Goal: Task Accomplishment & Management: Complete application form

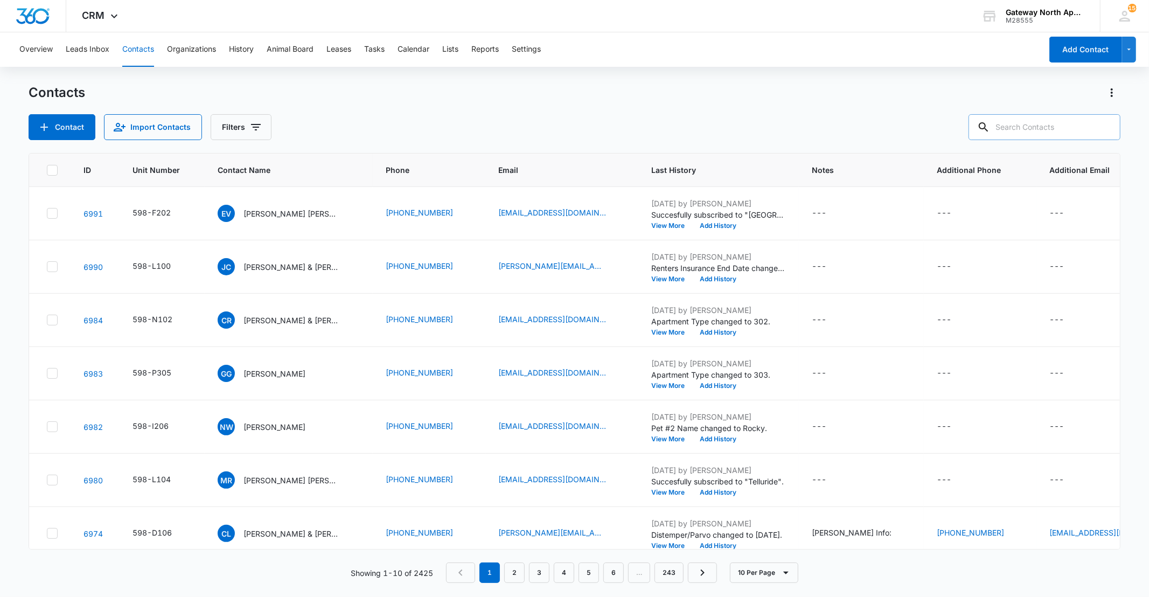
click at [1031, 126] on input "text" at bounding box center [1044, 127] width 152 height 26
type input "o104"
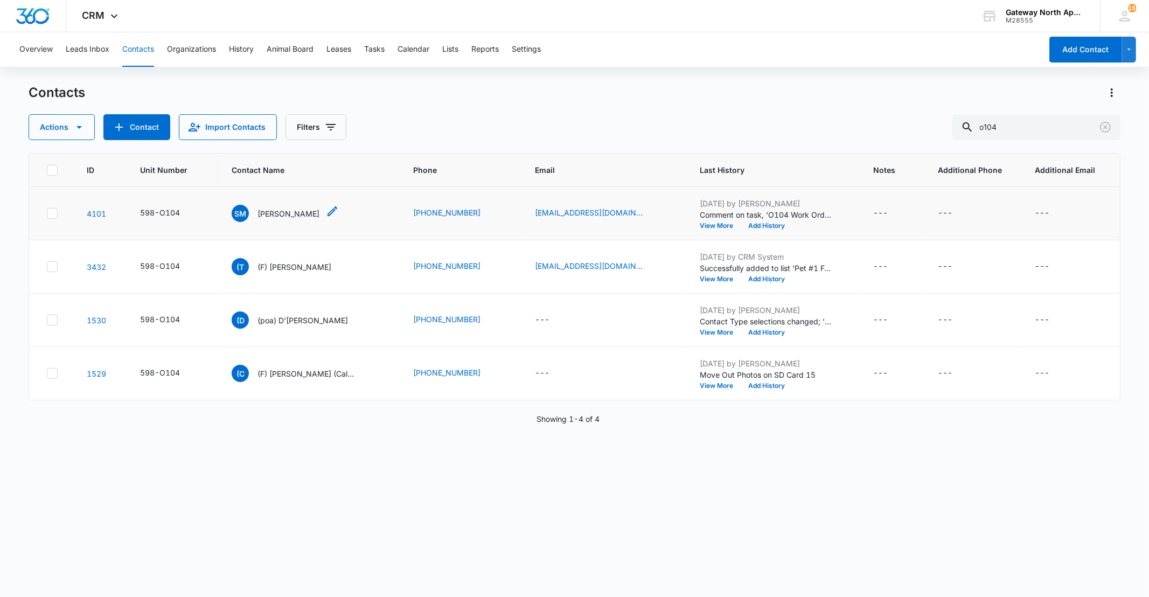
click at [308, 216] on p "Savannah Martinez" at bounding box center [288, 213] width 62 height 11
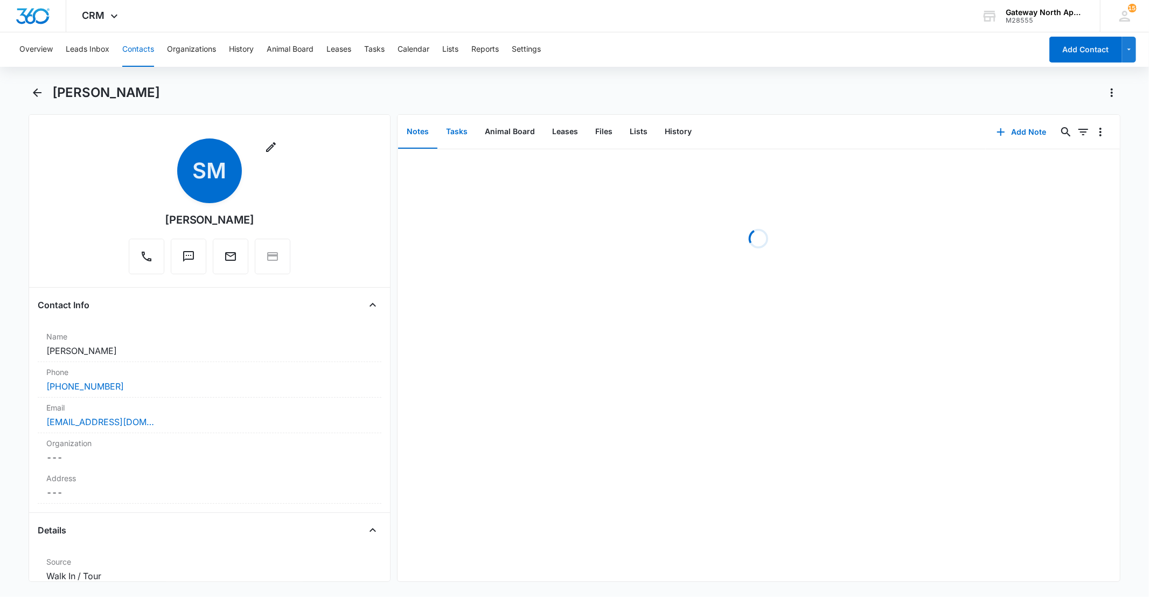
click at [465, 136] on button "Tasks" at bounding box center [456, 131] width 39 height 33
click at [1032, 130] on button "Add Task" at bounding box center [1021, 132] width 71 height 26
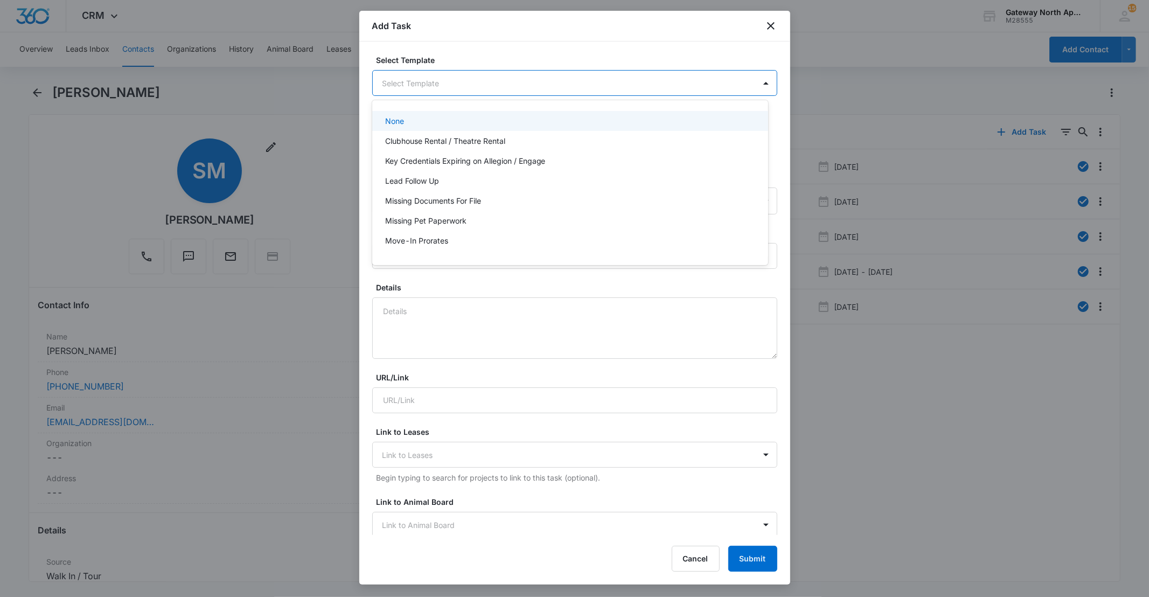
click at [588, 84] on body "CRM Apps Reputation Websites Forms CRM Email Social Content Ads Intelligence Fi…" at bounding box center [574, 298] width 1149 height 597
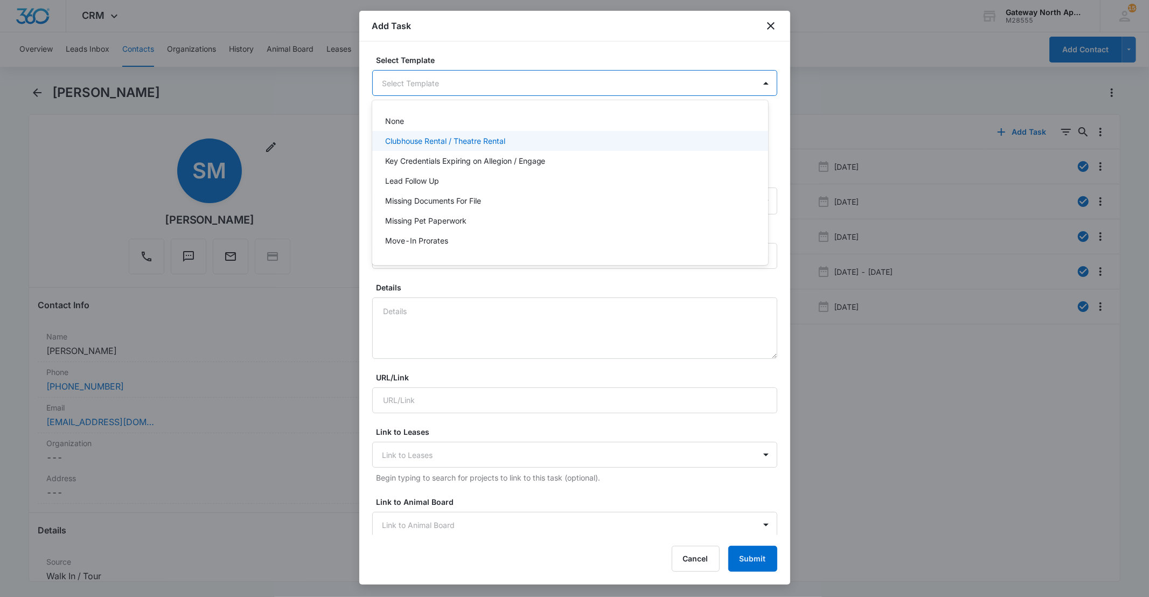
scroll to position [95, 0]
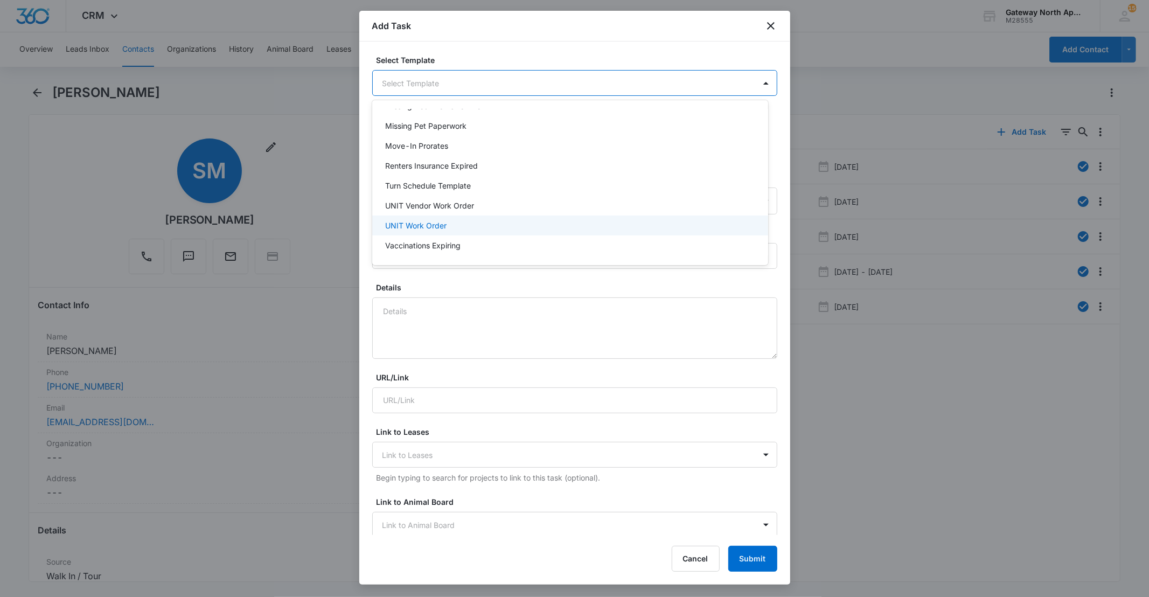
click at [421, 233] on div "UNIT Work Order" at bounding box center [570, 225] width 396 height 20
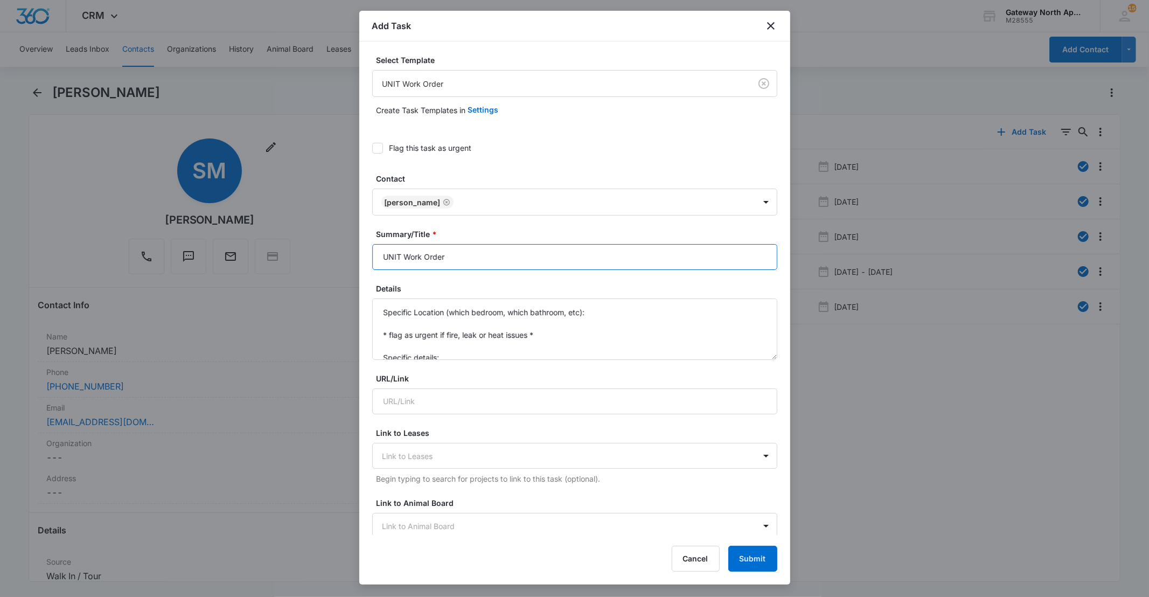
drag, startPoint x: 404, startPoint y: 252, endPoint x: 346, endPoint y: 262, distance: 59.0
click at [353, 262] on body "CRM Apps Reputation Websites Forms CRM Email Social Content Ads Intelligence Fi…" at bounding box center [574, 298] width 1149 height 597
type input "O104 Work Order"
drag, startPoint x: 442, startPoint y: 358, endPoint x: 369, endPoint y: 294, distance: 96.9
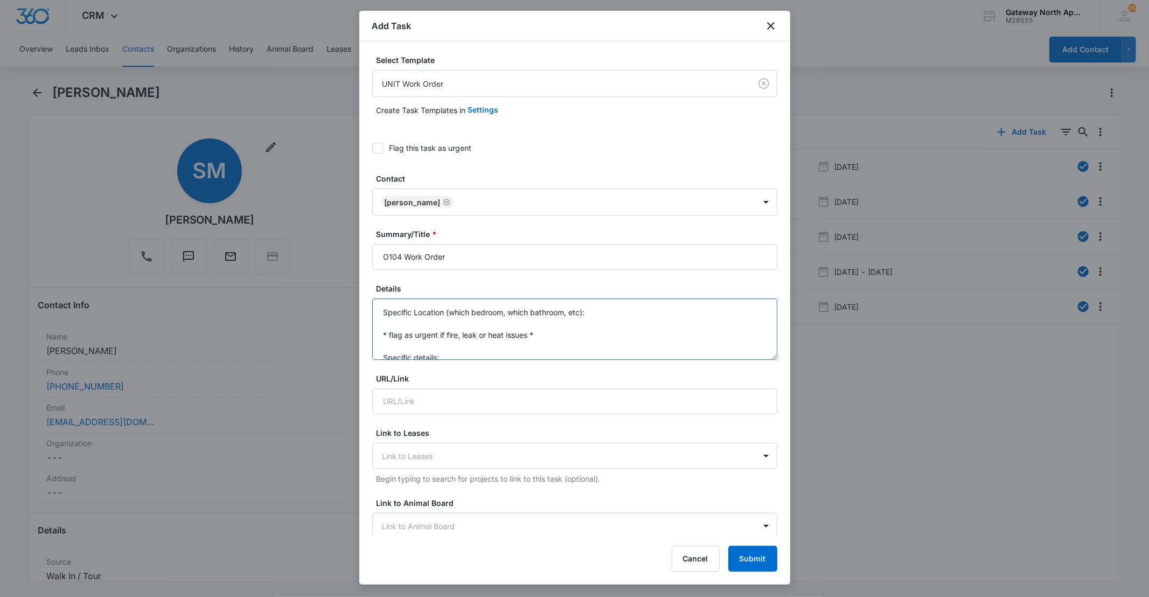
click at [369, 294] on div "Select Template UNIT Work Order Create Task Templates in Settings Flag this tas…" at bounding box center [574, 287] width 431 height 493
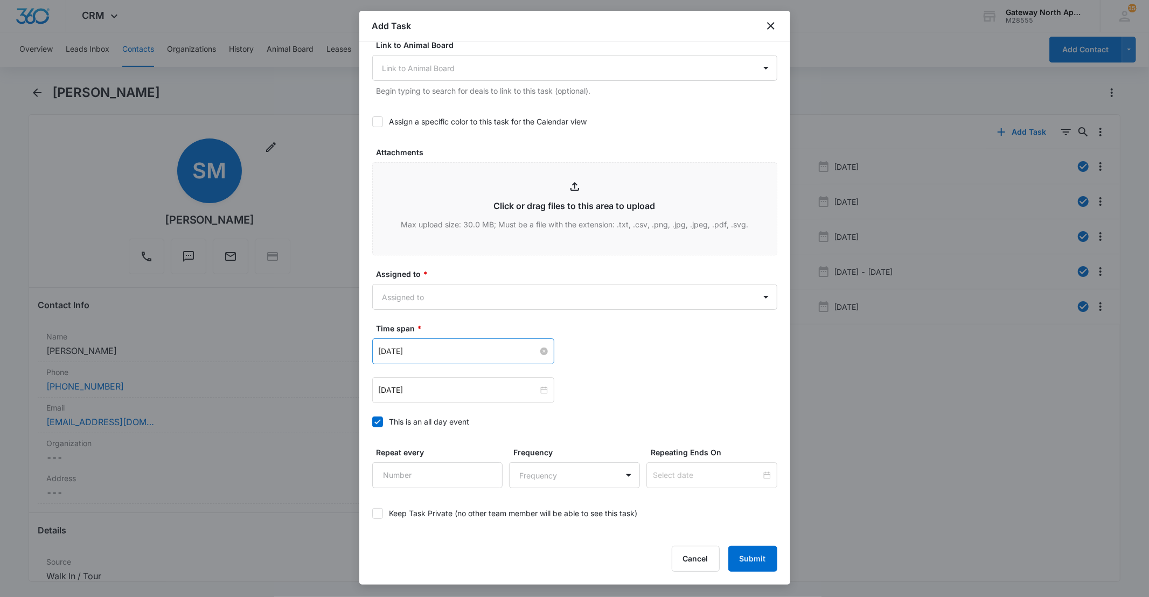
scroll to position [478, 0]
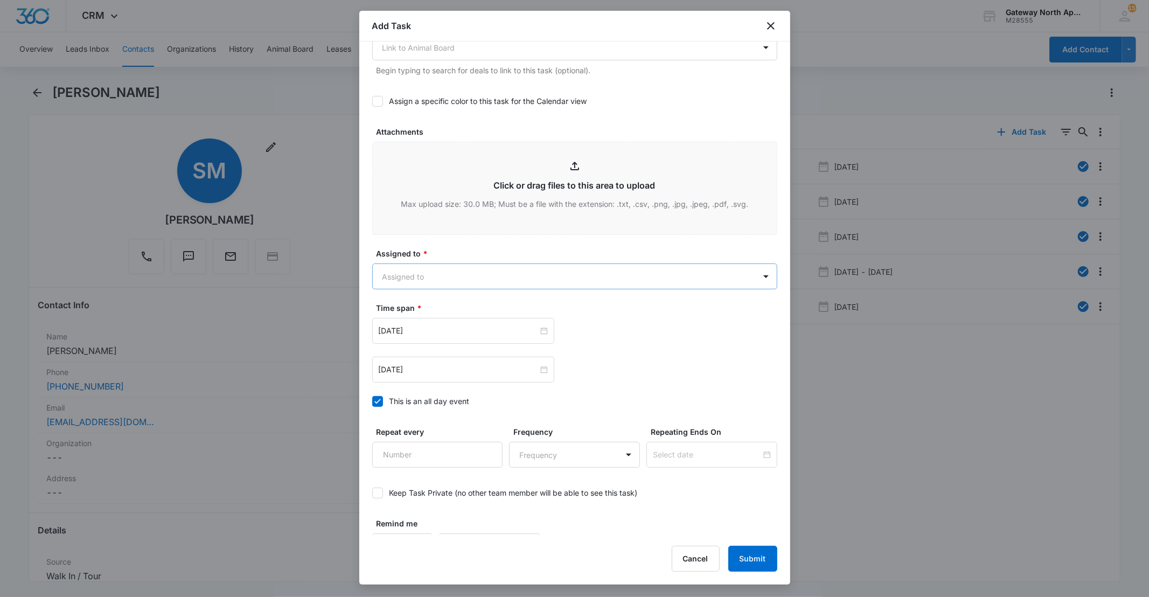
type textarea "Losy patio storage key and we do not have another. Replace lock?"
click at [504, 284] on body "CRM Apps Reputation Websites Forms CRM Email Social Content Ads Intelligence Fi…" at bounding box center [574, 298] width 1149 height 597
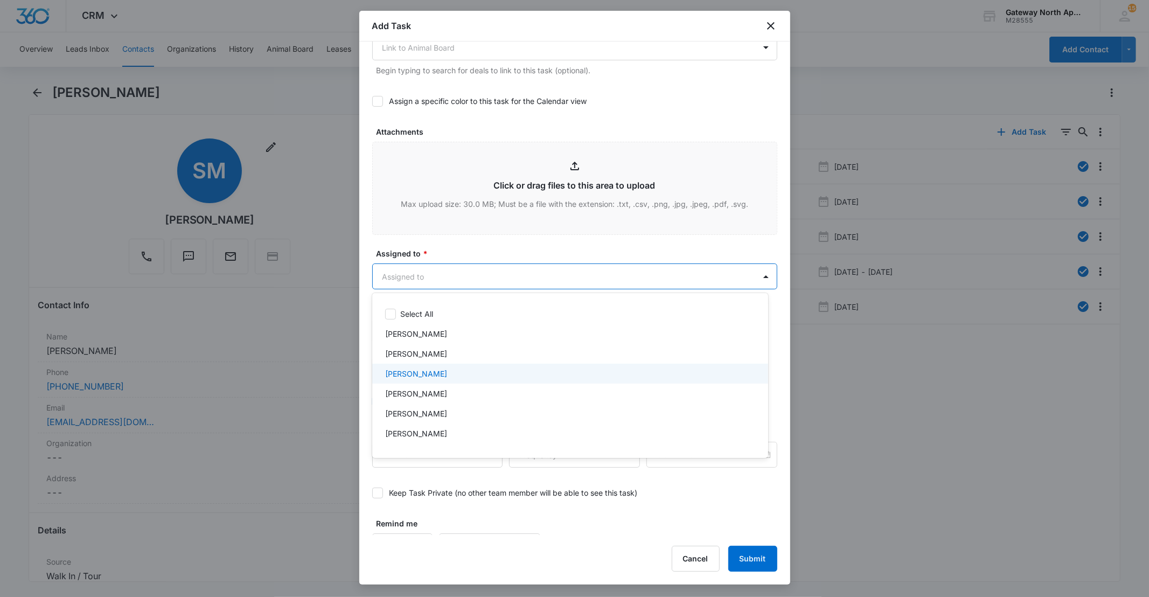
click at [458, 368] on div "[PERSON_NAME]" at bounding box center [569, 373] width 368 height 11
click at [478, 277] on div at bounding box center [574, 298] width 1149 height 597
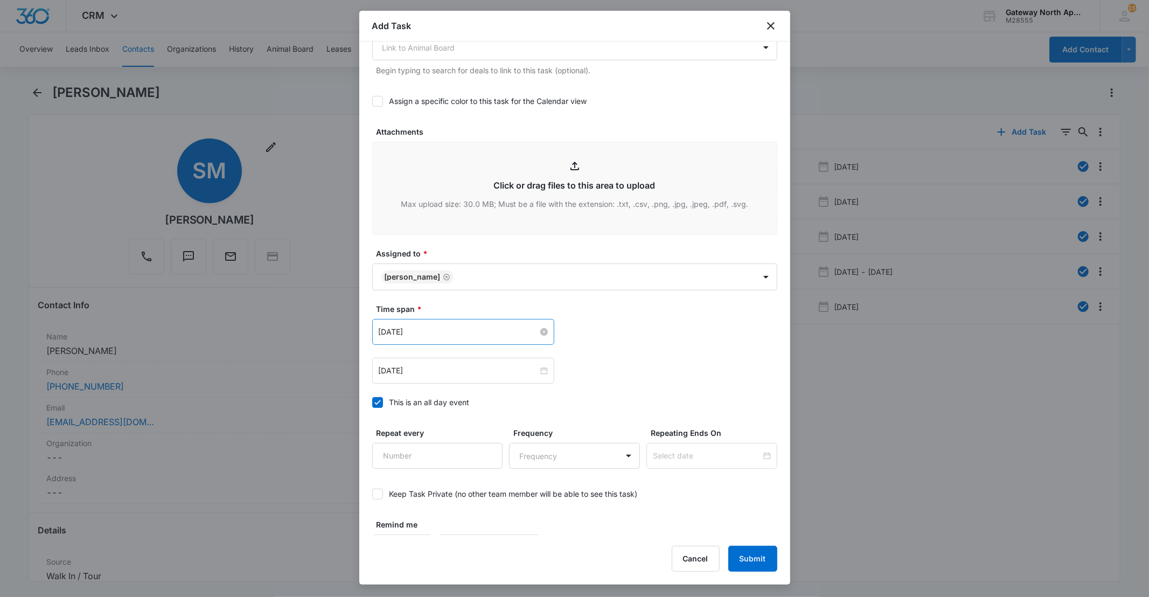
click at [459, 332] on input "Apr 24, 2022" at bounding box center [458, 332] width 159 height 12
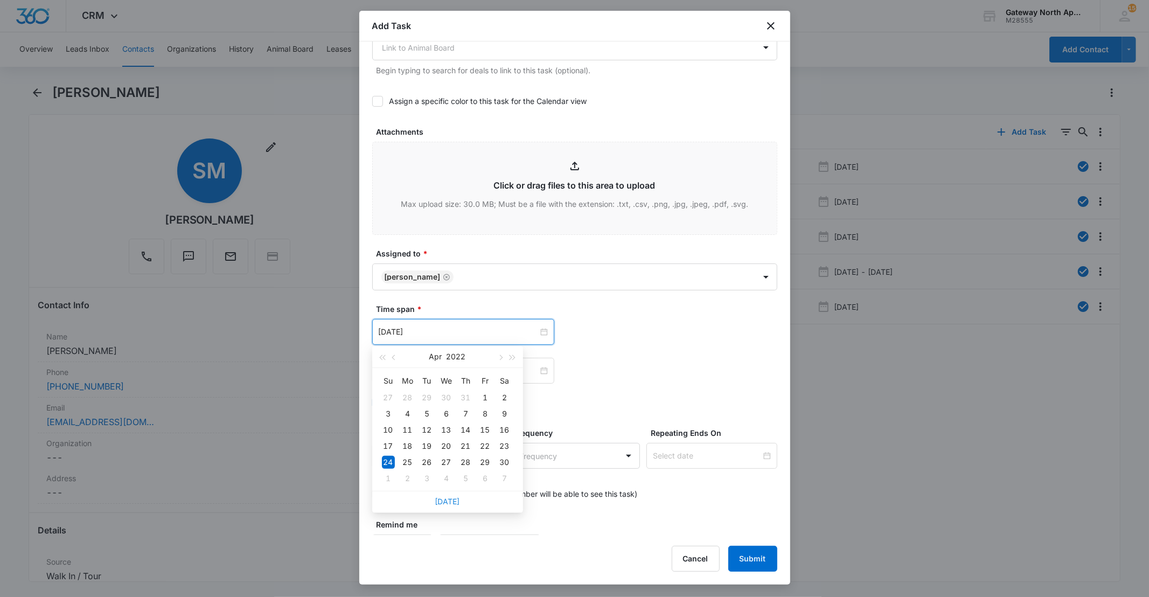
click at [451, 497] on link "Today" at bounding box center [447, 501] width 25 height 9
type input "Oct 13, 2025"
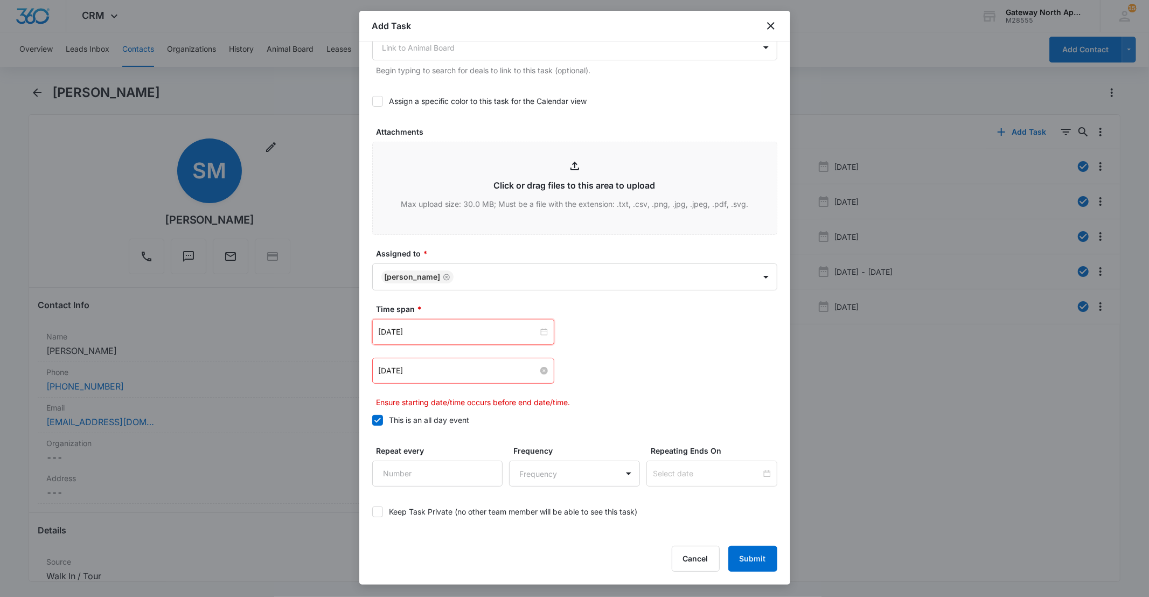
click at [421, 372] on input "Apr 24, 2022" at bounding box center [458, 371] width 159 height 12
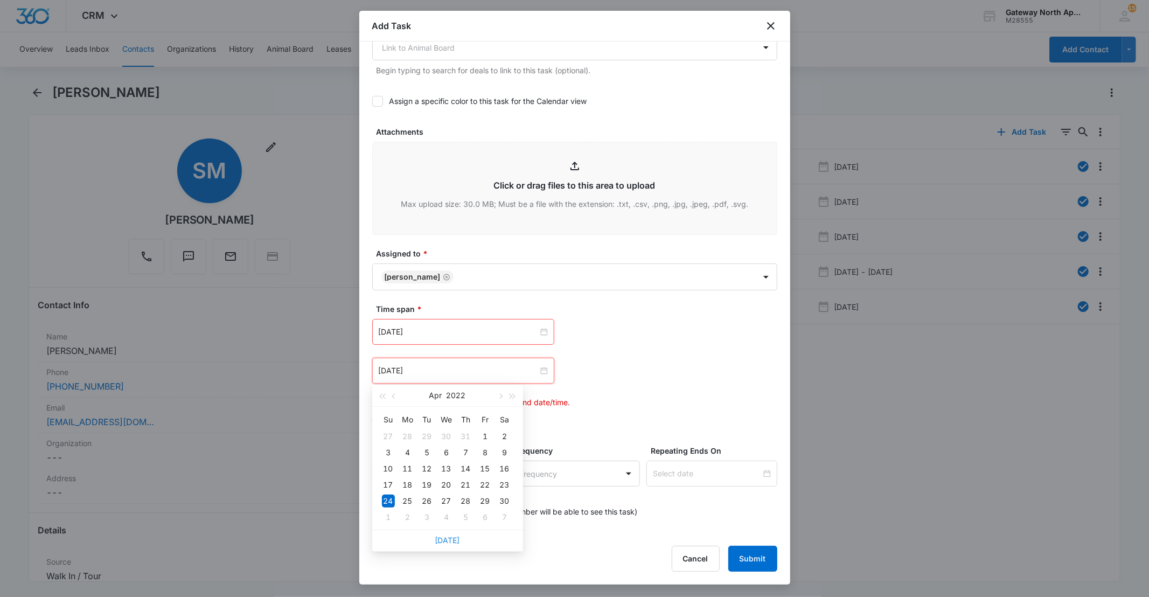
click at [447, 539] on link "Today" at bounding box center [447, 539] width 25 height 9
type input "Oct 13, 2025"
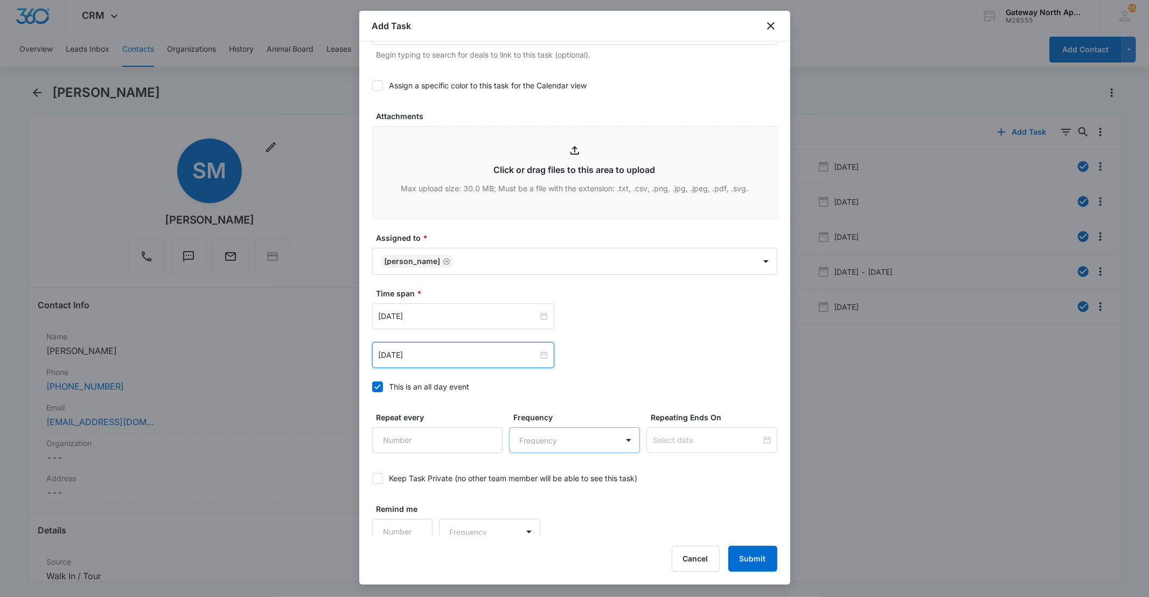
scroll to position [503, 0]
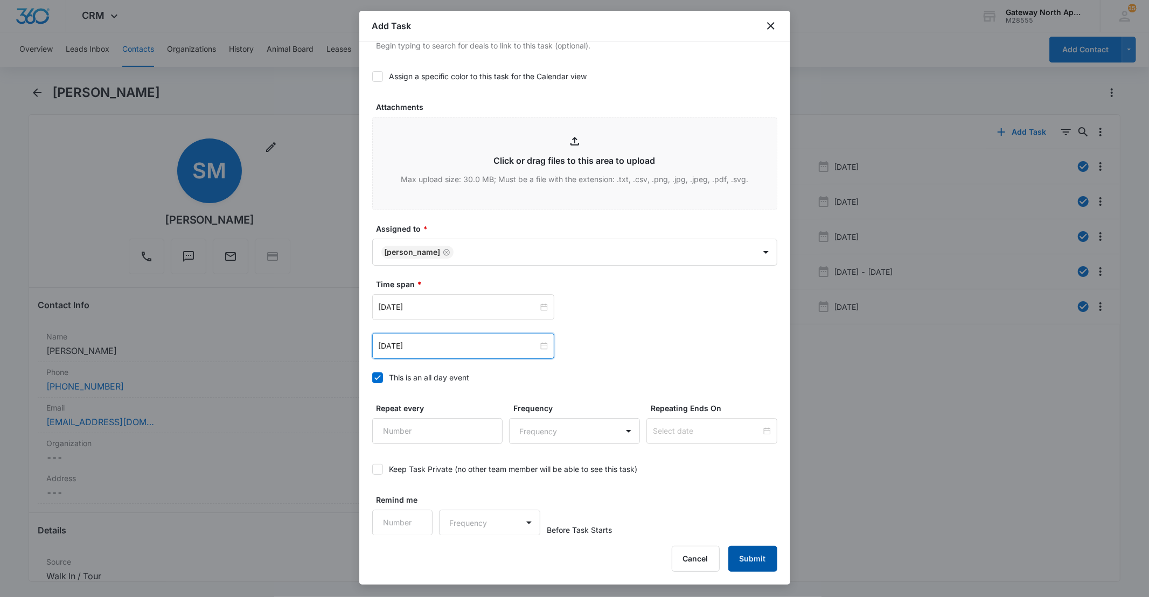
click at [745, 553] on button "Submit" at bounding box center [752, 559] width 49 height 26
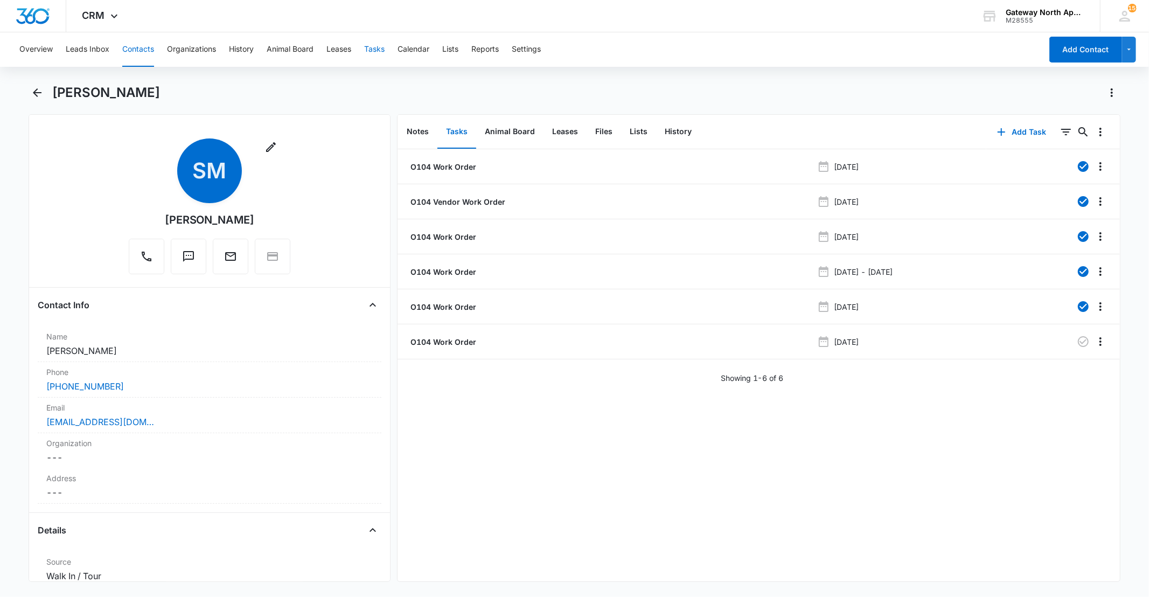
click at [377, 52] on button "Tasks" at bounding box center [374, 49] width 20 height 34
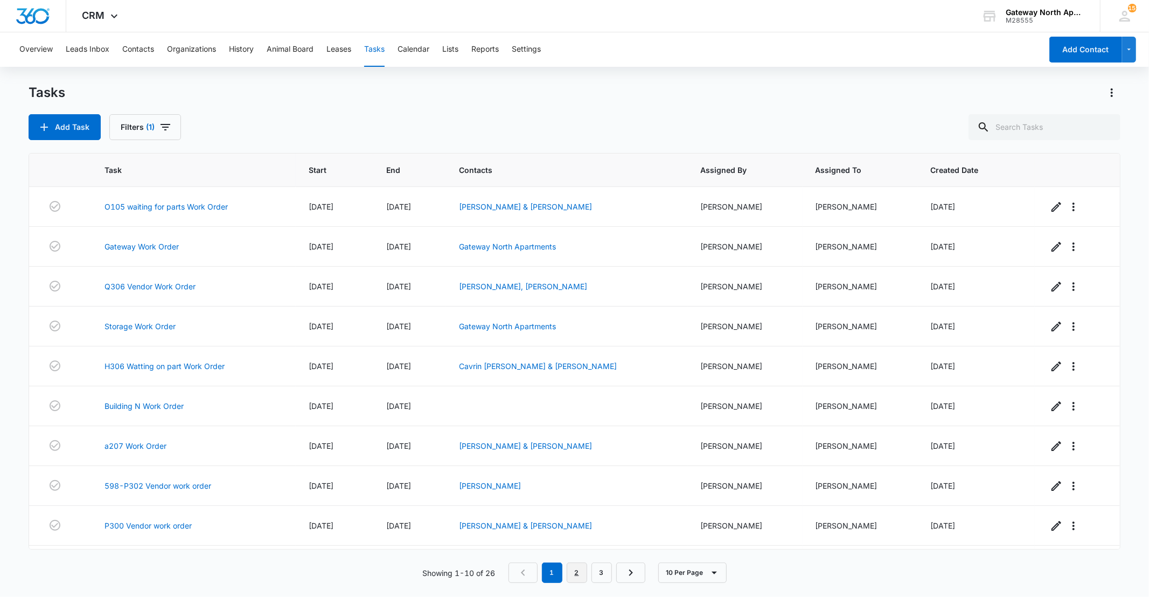
click at [580, 571] on link "2" at bounding box center [577, 572] width 20 height 20
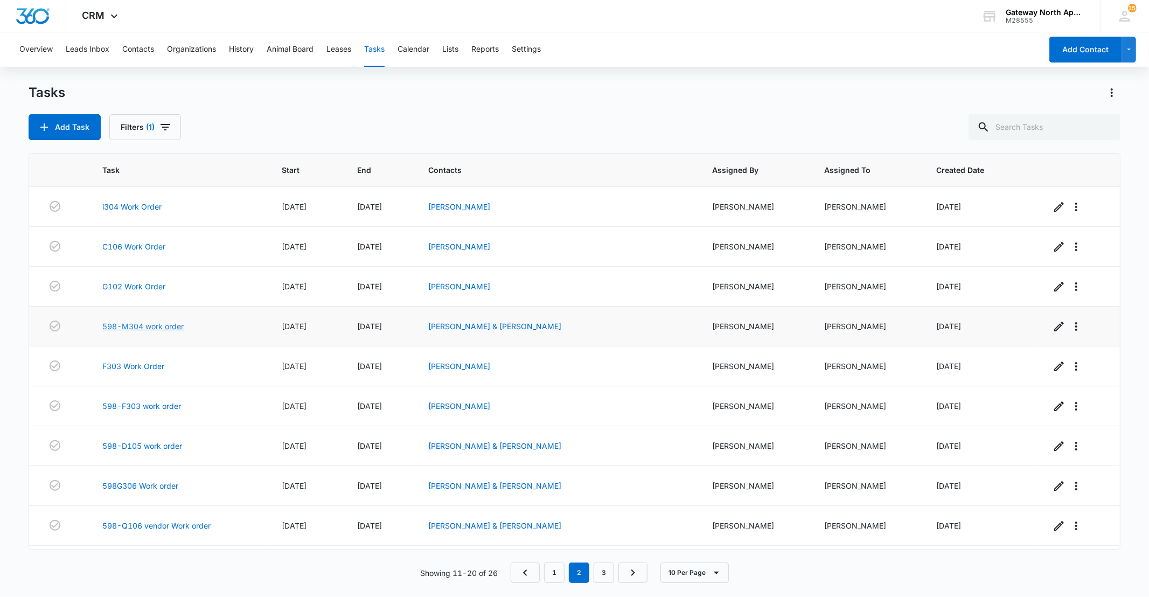
click at [171, 332] on link "598-M304 work order" at bounding box center [143, 325] width 81 height 11
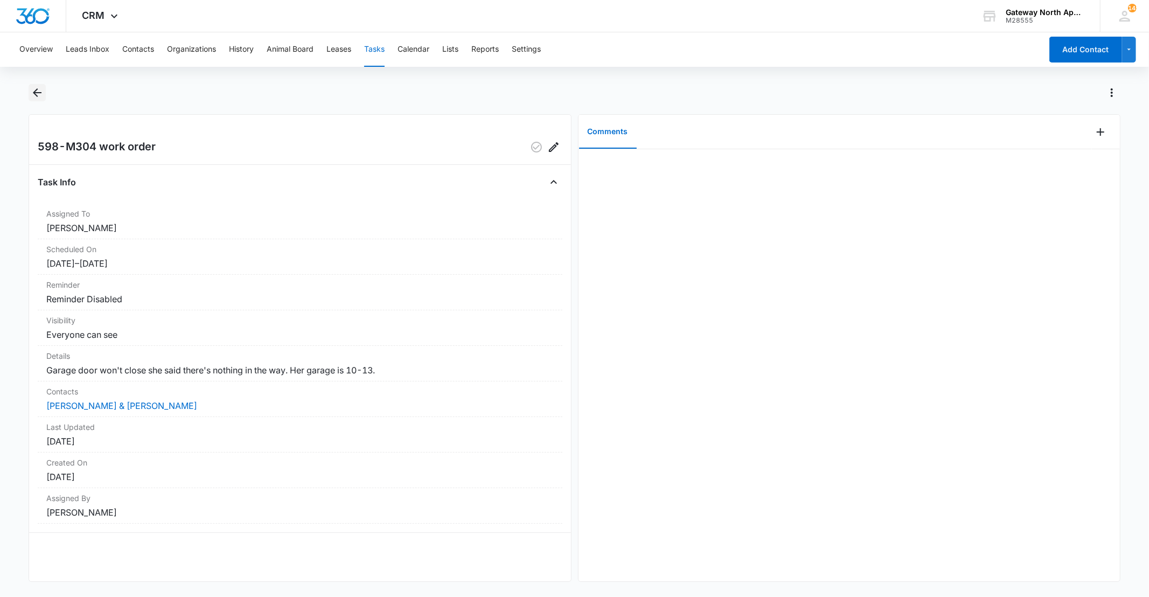
click at [39, 88] on icon "Back" at bounding box center [37, 92] width 13 height 13
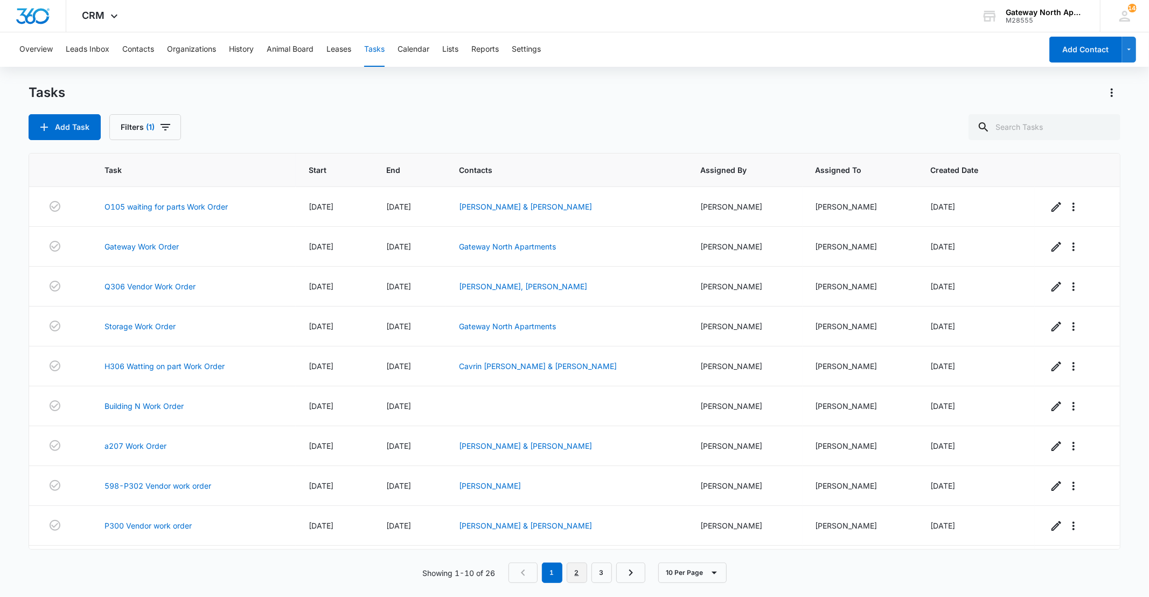
click at [575, 569] on link "2" at bounding box center [577, 572] width 20 height 20
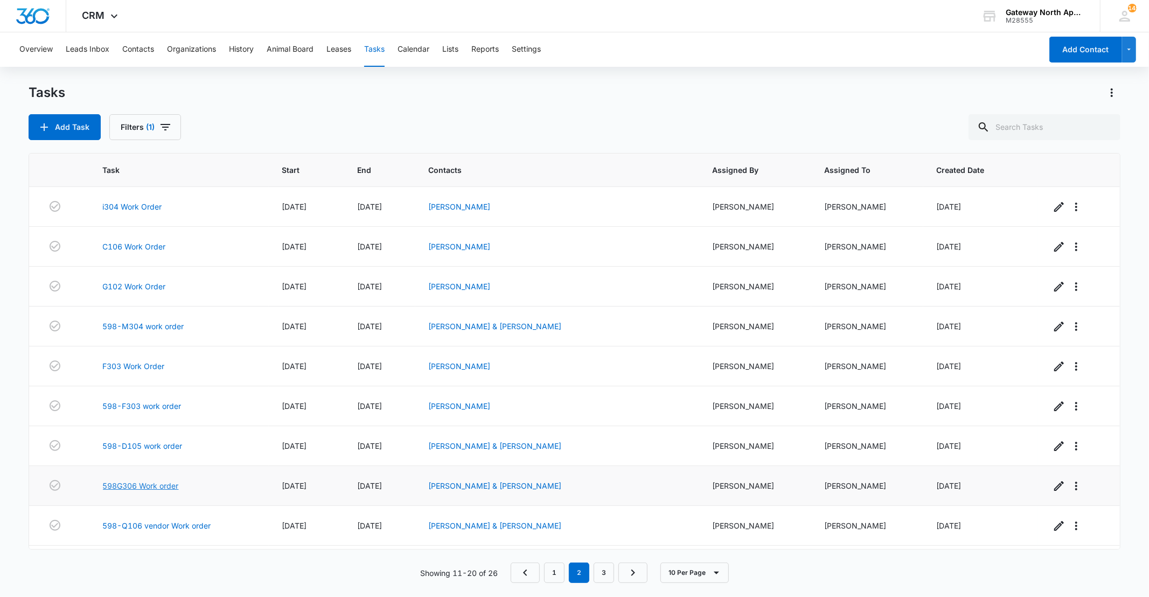
click at [142, 487] on link "598G306 Work order" at bounding box center [141, 485] width 76 height 11
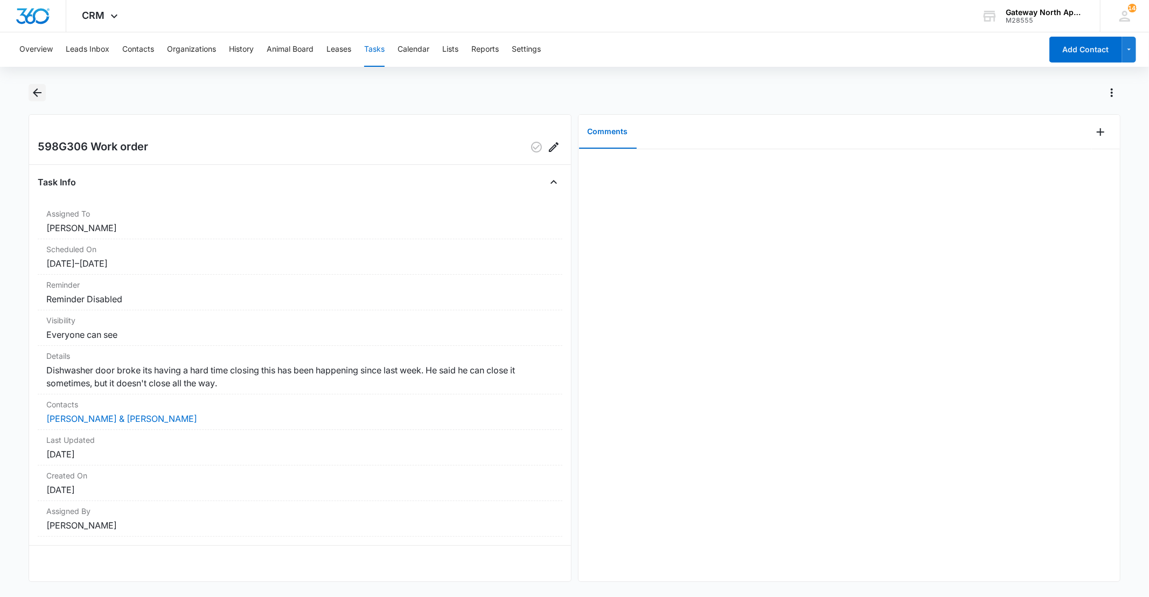
click at [41, 97] on icon "Back" at bounding box center [37, 92] width 13 height 13
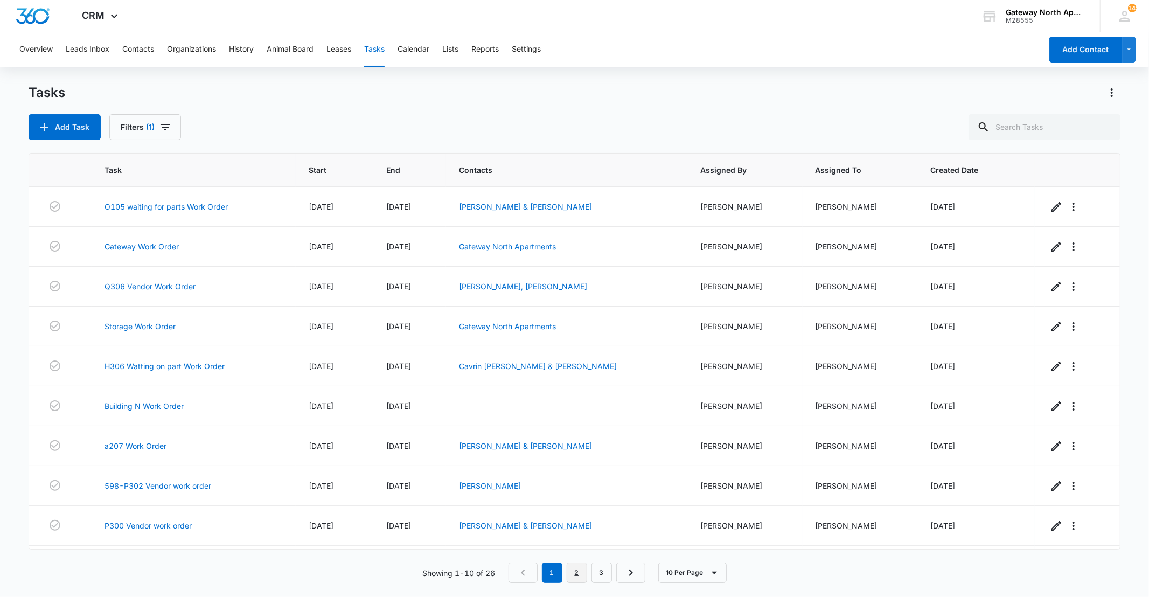
click at [575, 577] on link "2" at bounding box center [577, 572] width 20 height 20
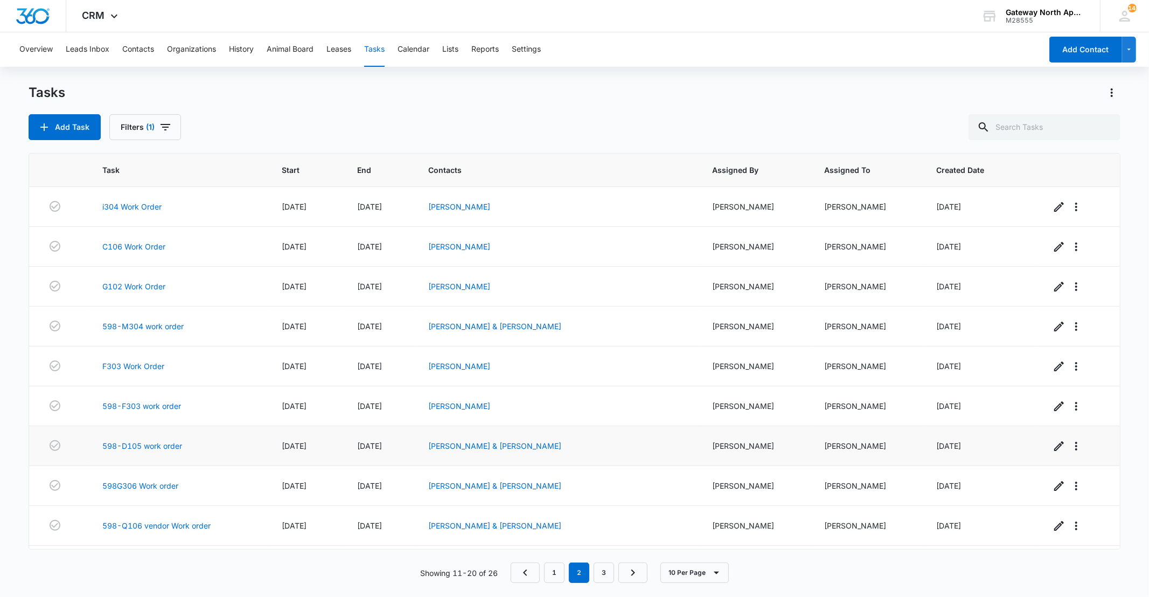
scroll to position [44, 0]
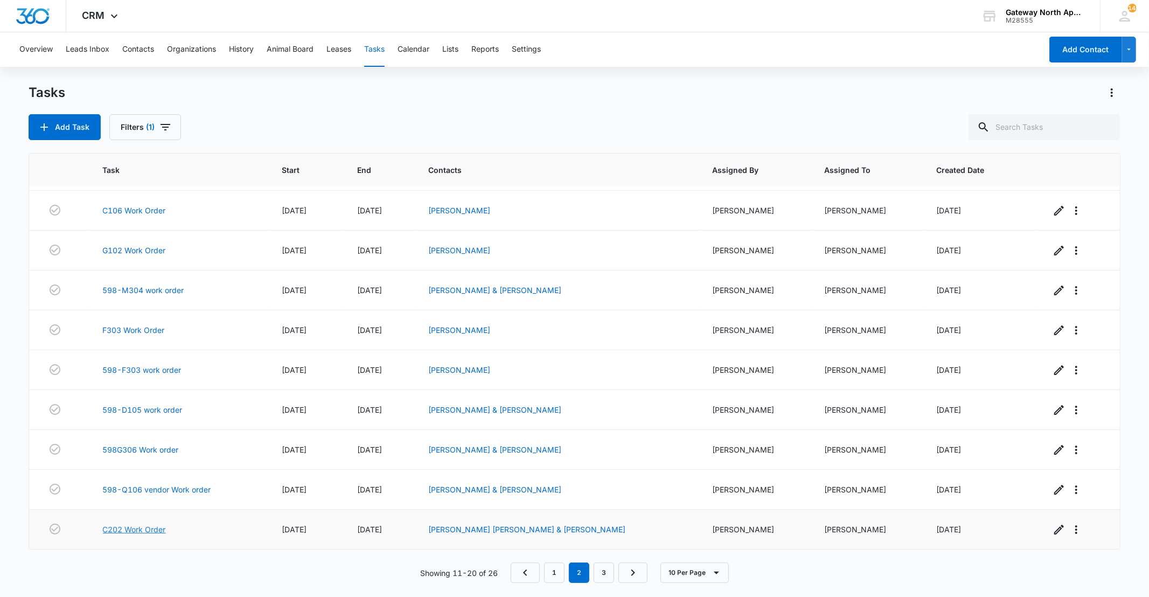
click at [157, 529] on link "C202 Work Order" at bounding box center [134, 529] width 63 height 11
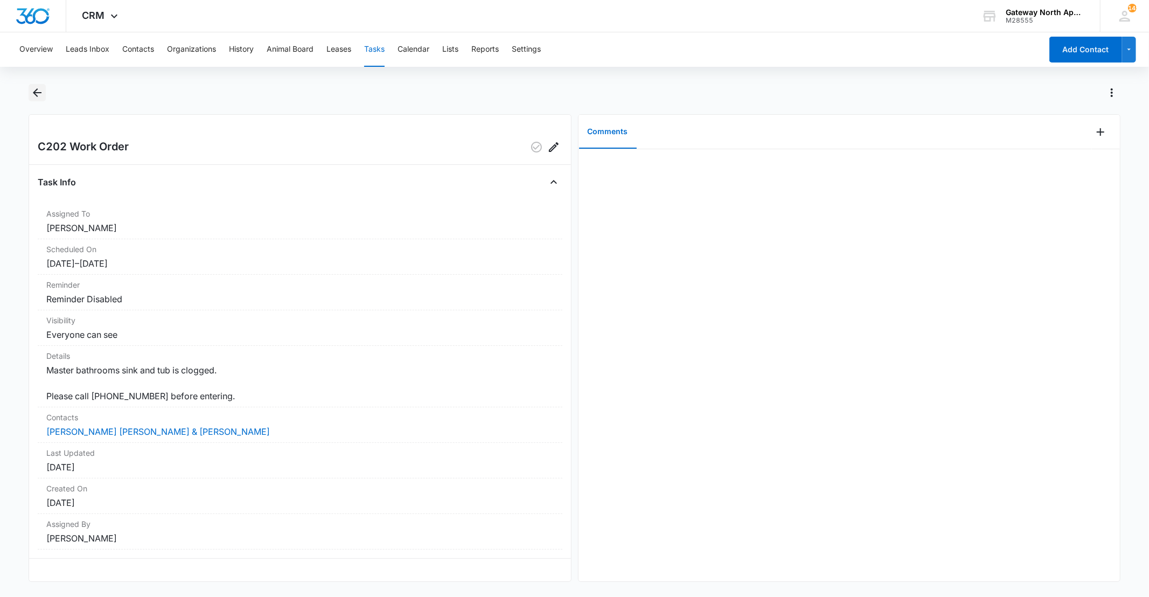
click at [34, 89] on icon "Back" at bounding box center [37, 92] width 13 height 13
